Goal: Information Seeking & Learning: Find specific fact

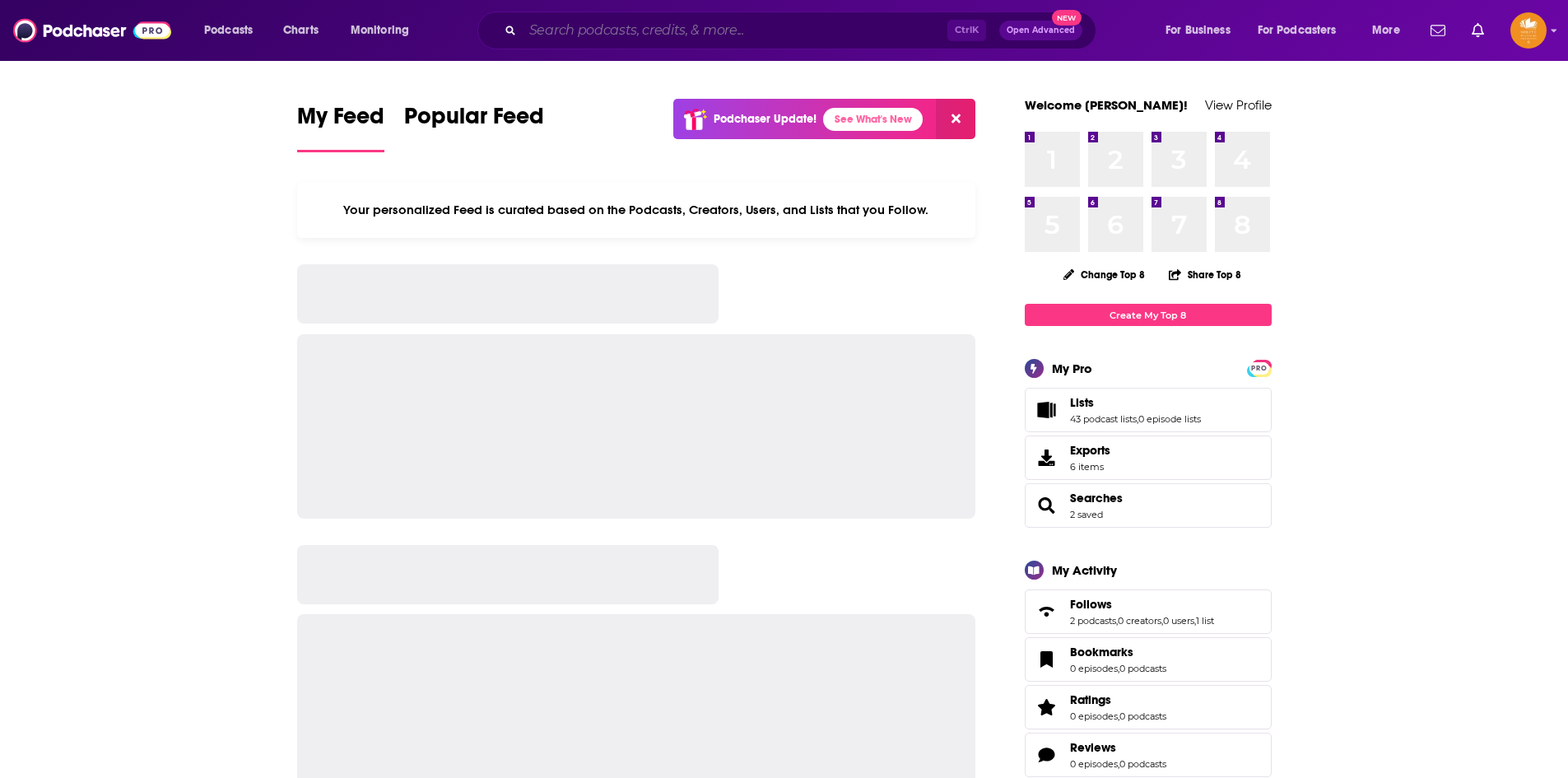
click at [630, 35] on input "Search podcasts, credits, & more..." at bounding box center [735, 31] width 425 height 27
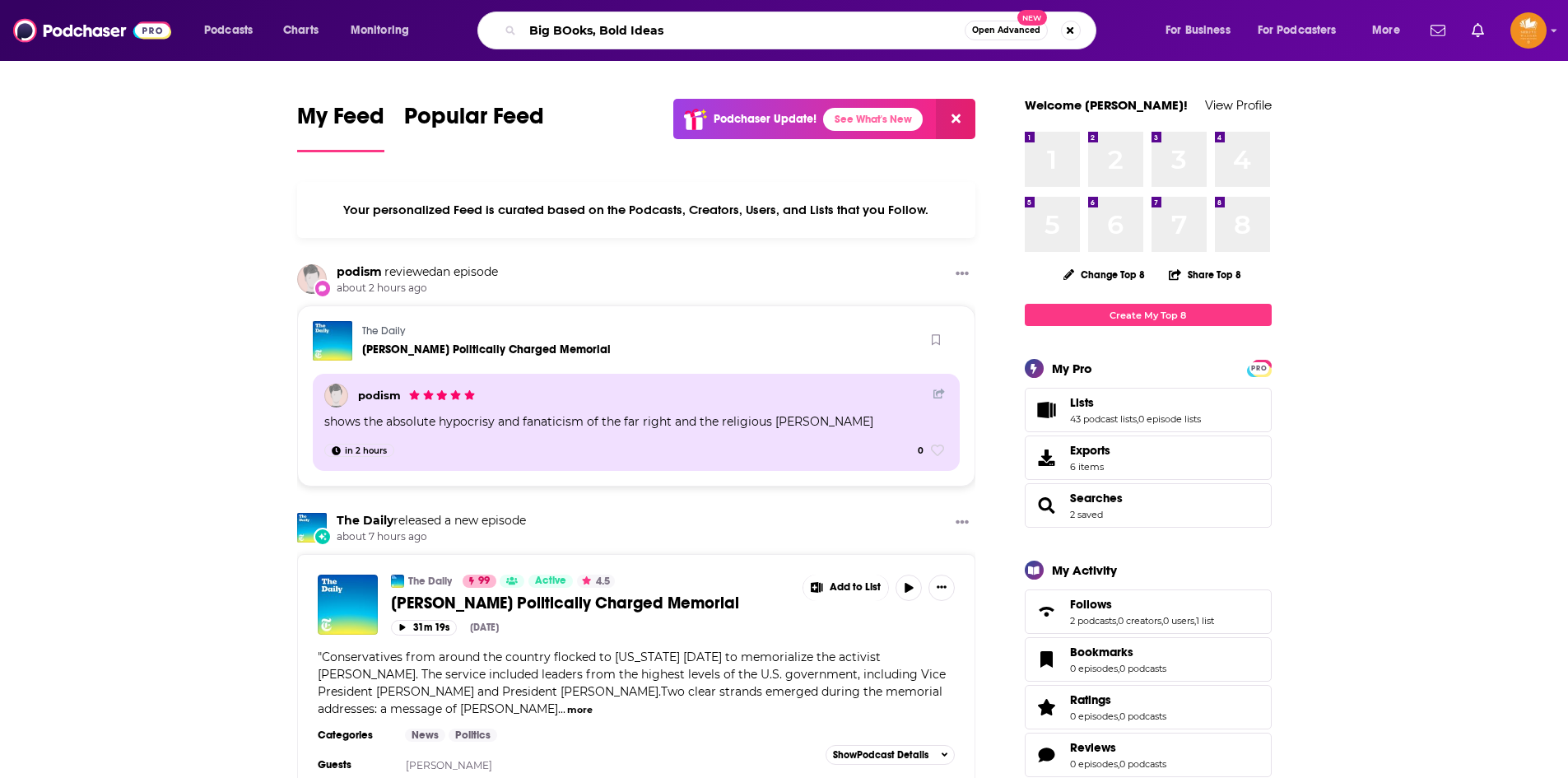
type input "Big BOoks, Bold Ideas"
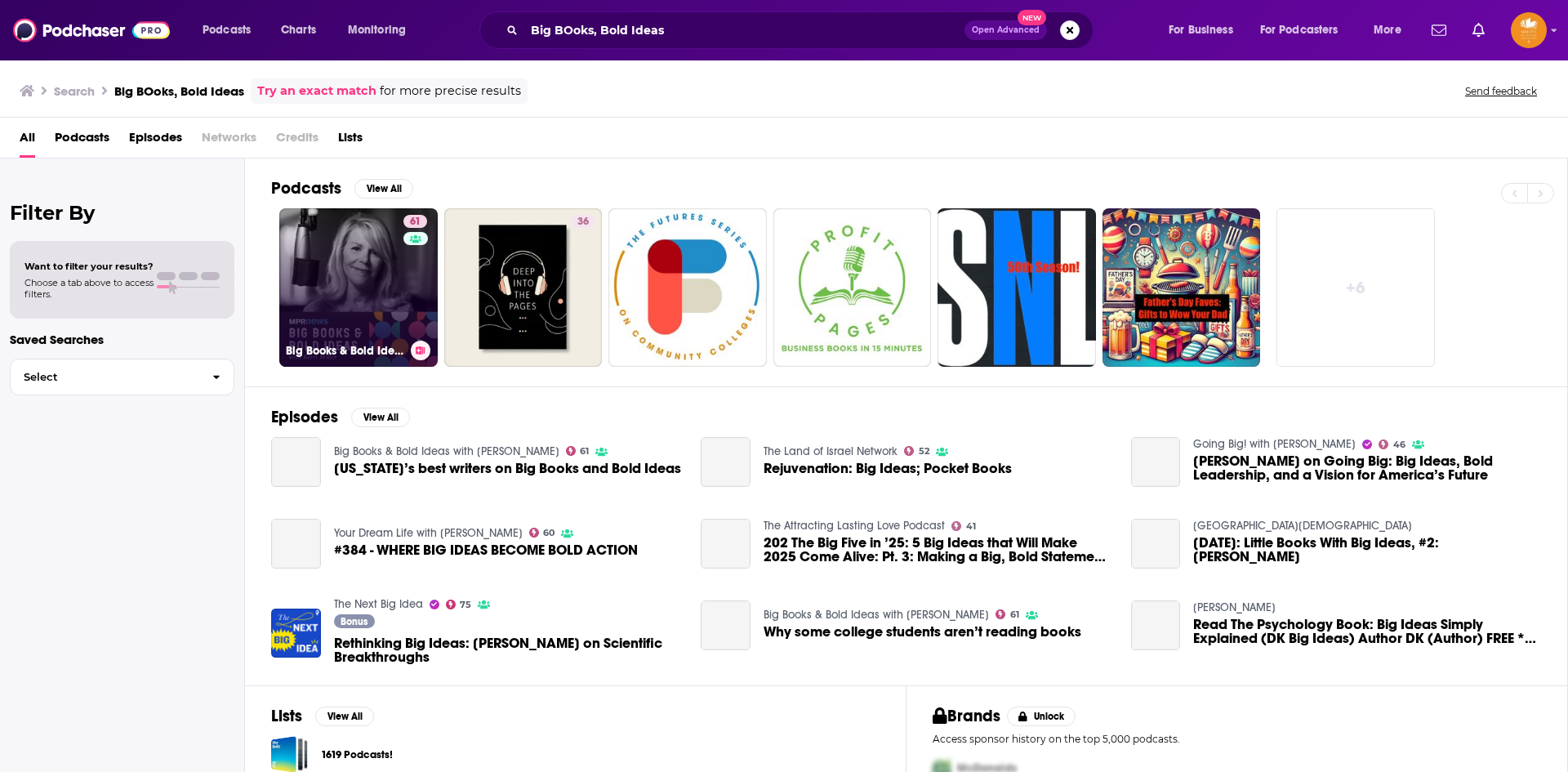
click at [362, 273] on link "61 Big Books & Bold Ideas with [PERSON_NAME]" at bounding box center [359, 288] width 159 height 159
